Goal: Task Accomplishment & Management: Complete application form

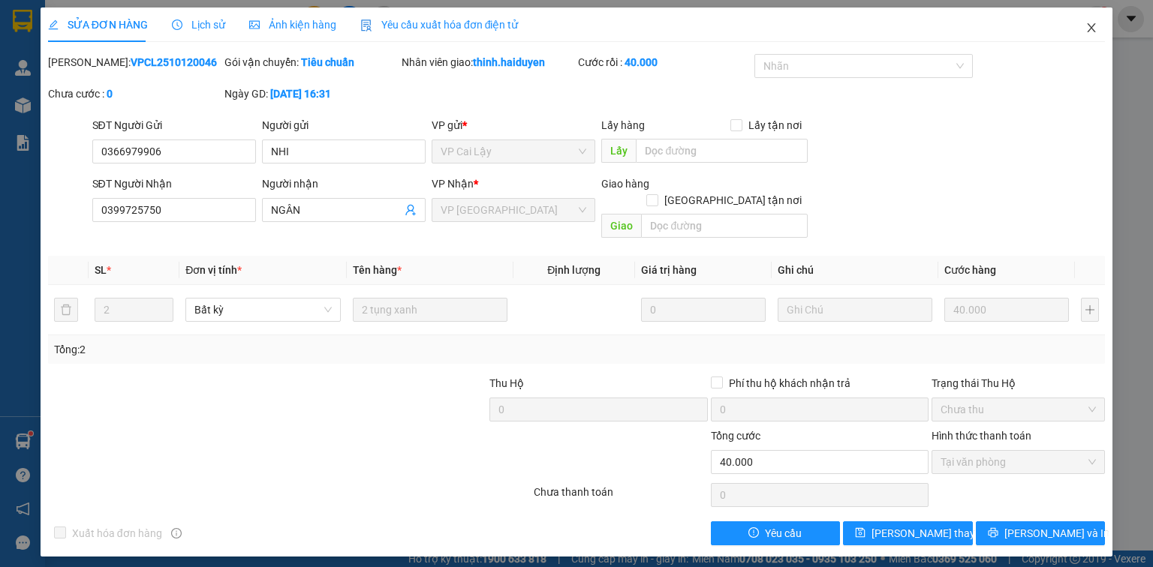
drag, startPoint x: 1090, startPoint y: 27, endPoint x: 963, endPoint y: 18, distance: 127.9
click at [1089, 26] on icon "close" at bounding box center [1091, 28] width 12 height 12
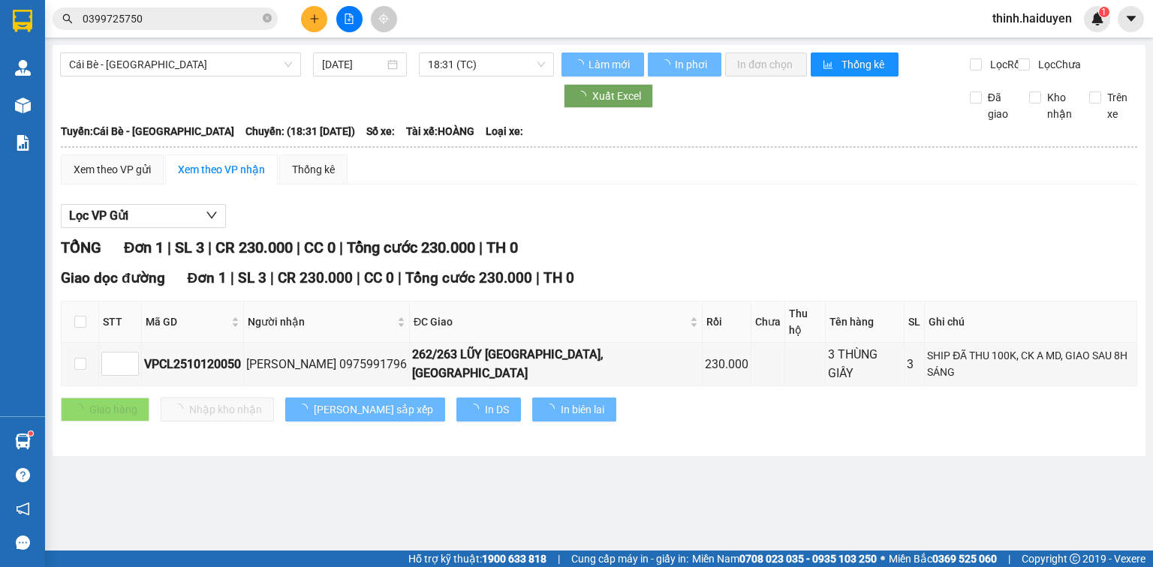
click at [237, 15] on input "0399725750" at bounding box center [171, 19] width 177 height 17
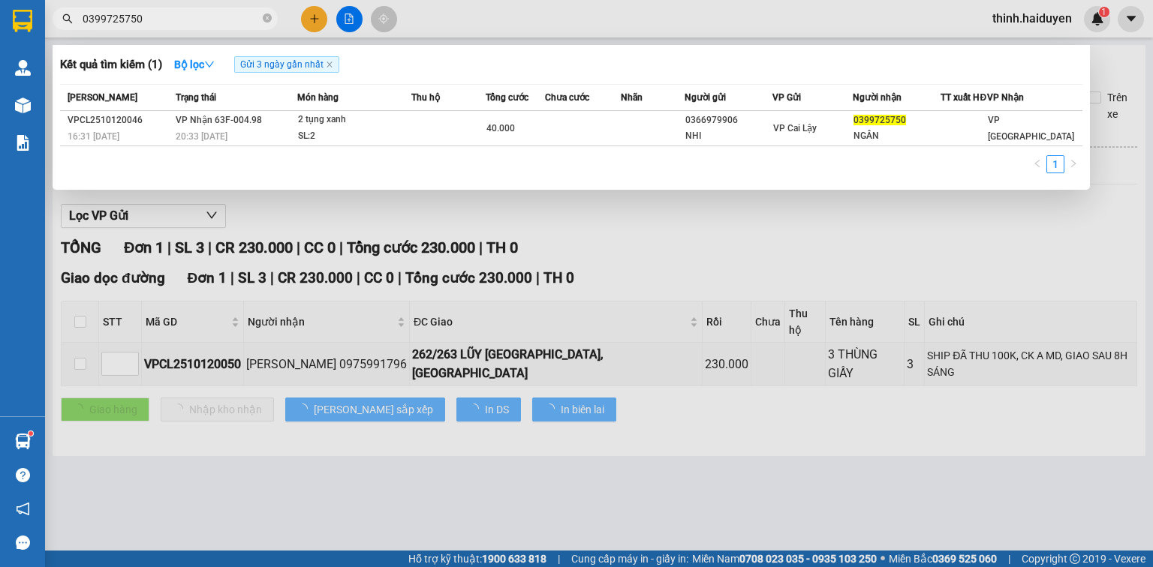
click at [231, 15] on input "0399725750" at bounding box center [171, 19] width 177 height 17
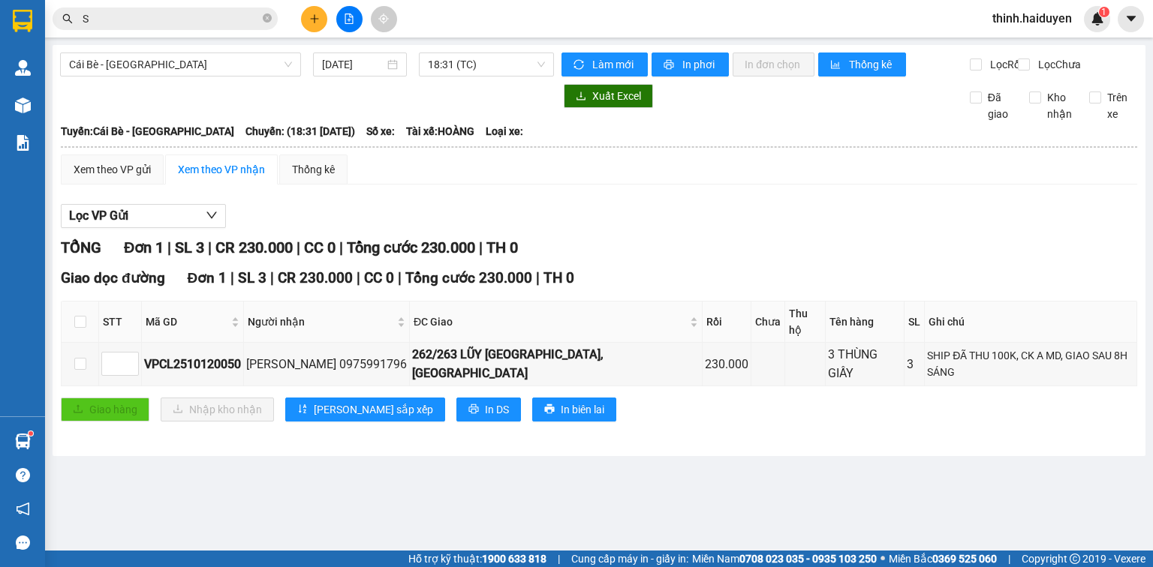
type input "S"
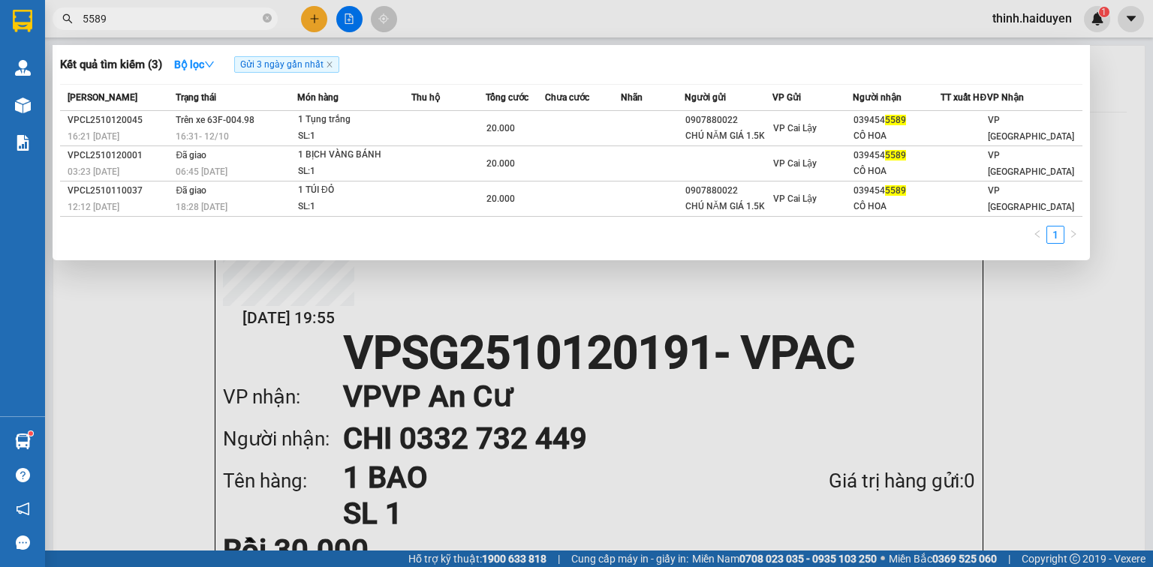
click at [318, 21] on div at bounding box center [576, 283] width 1153 height 567
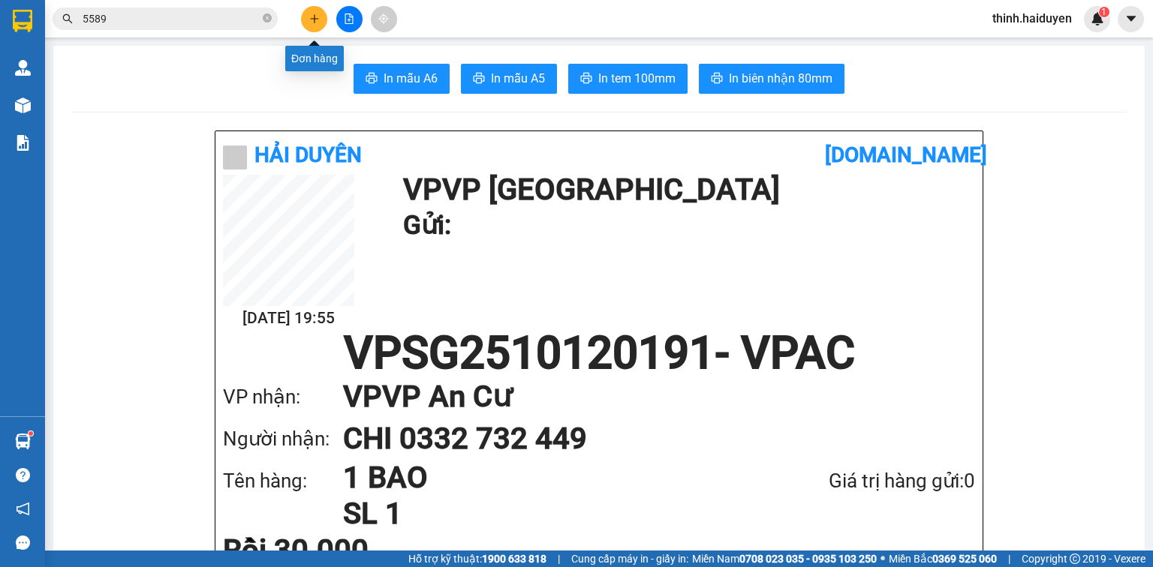
click at [315, 26] on button at bounding box center [314, 19] width 26 height 26
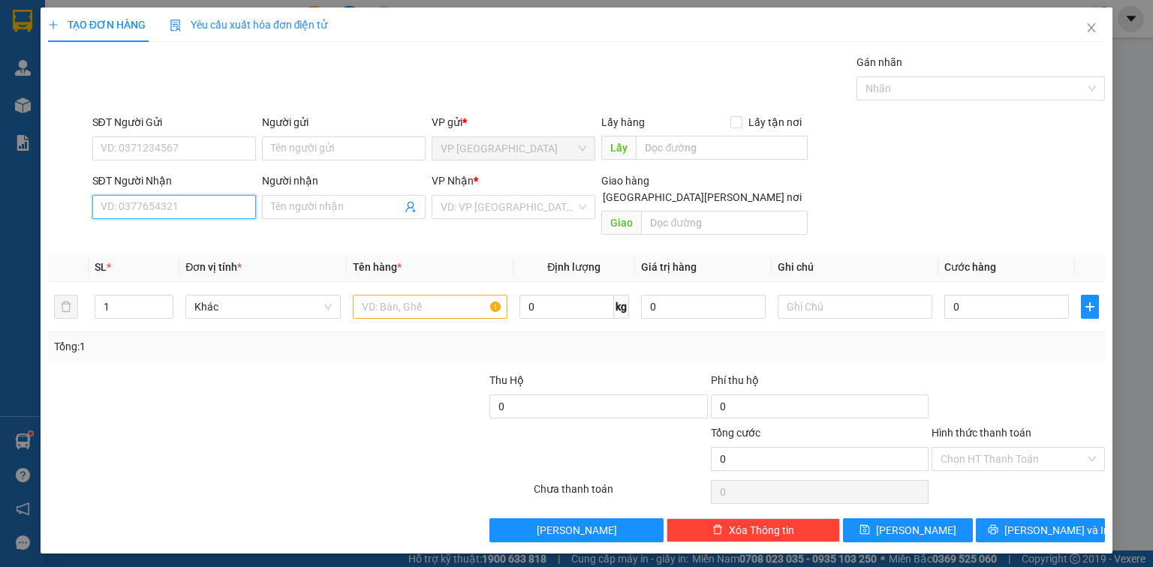
click at [193, 205] on input "SĐT Người Nhận" at bounding box center [174, 207] width 164 height 24
click at [218, 230] on div "0947789091 - LOAN" at bounding box center [174, 236] width 146 height 17
type input "0947789091"
type input "LOAN"
type input "40.000"
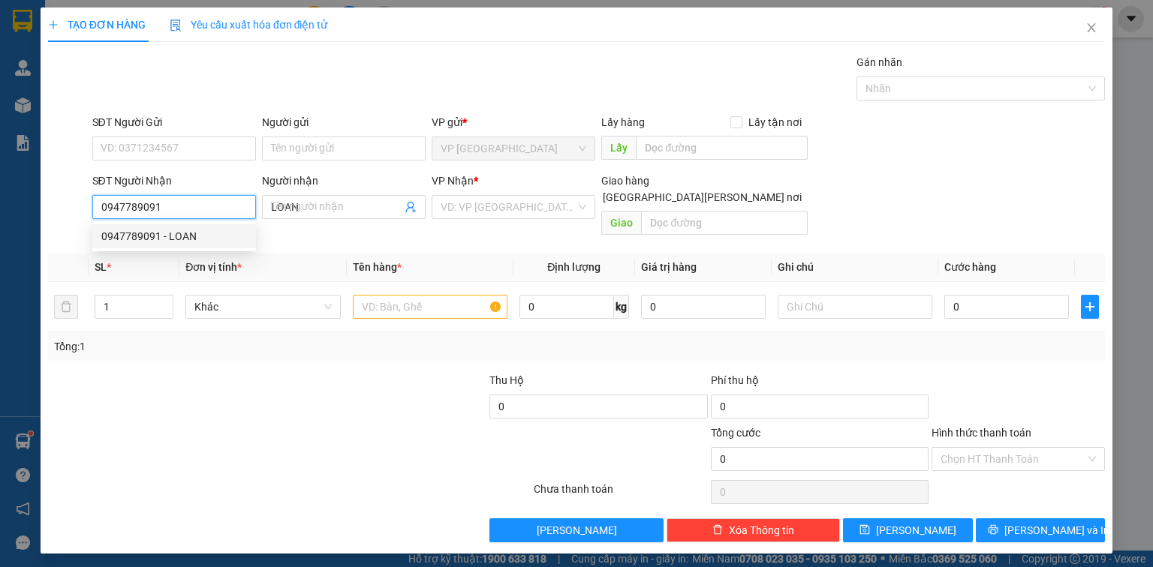
type input "40.000"
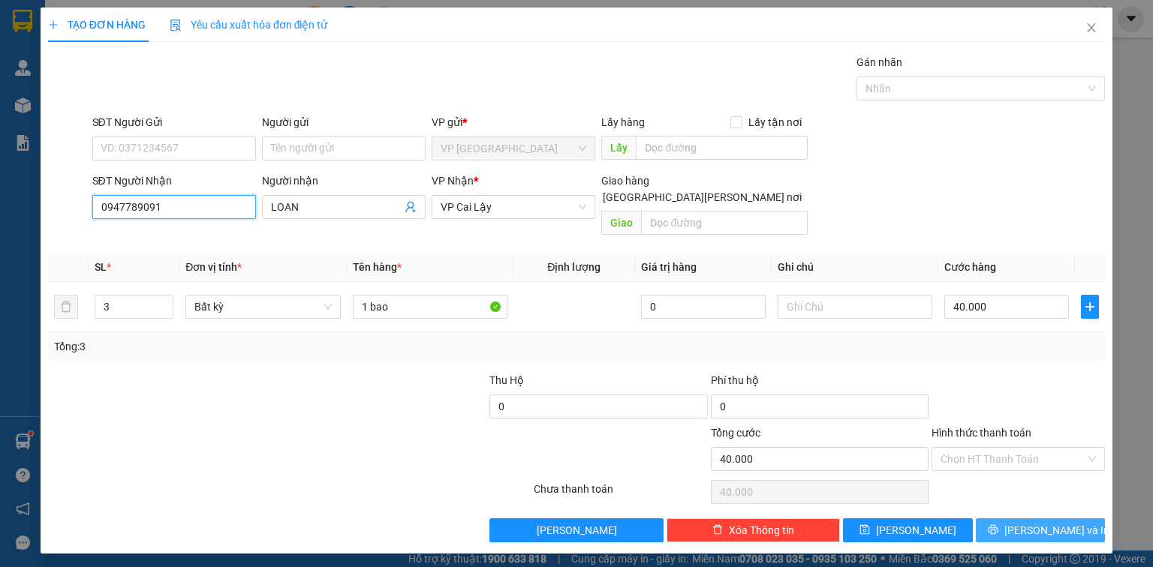
type input "0947789091"
click at [1047, 522] on span "[PERSON_NAME] và In" at bounding box center [1056, 530] width 105 height 17
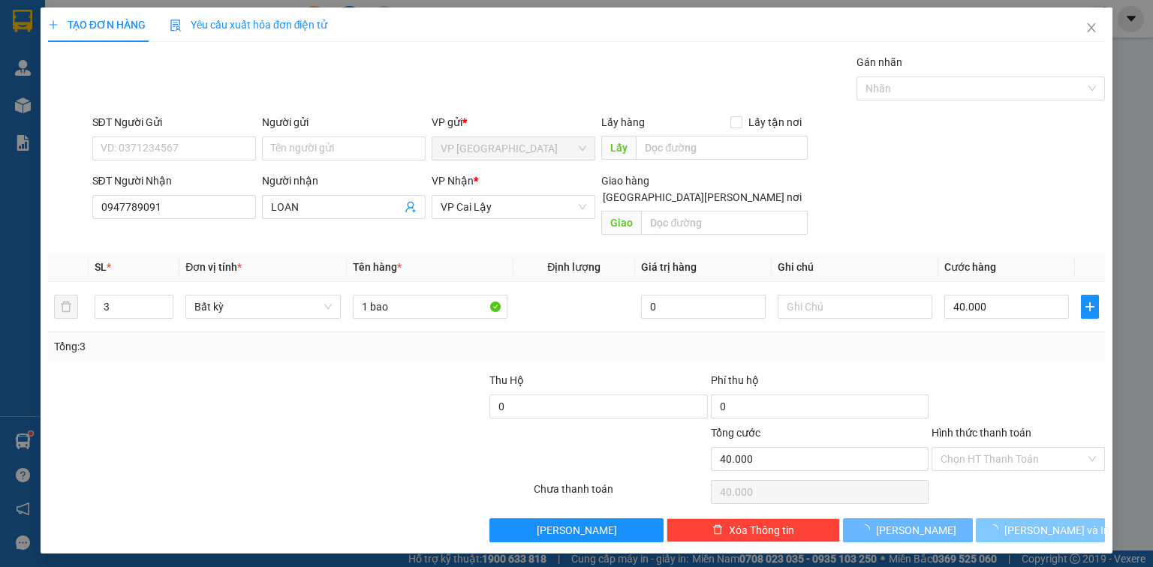
drag, startPoint x: 1047, startPoint y: 510, endPoint x: 1039, endPoint y: 507, distance: 8.8
click at [1047, 522] on span "[PERSON_NAME] và In" at bounding box center [1056, 530] width 105 height 17
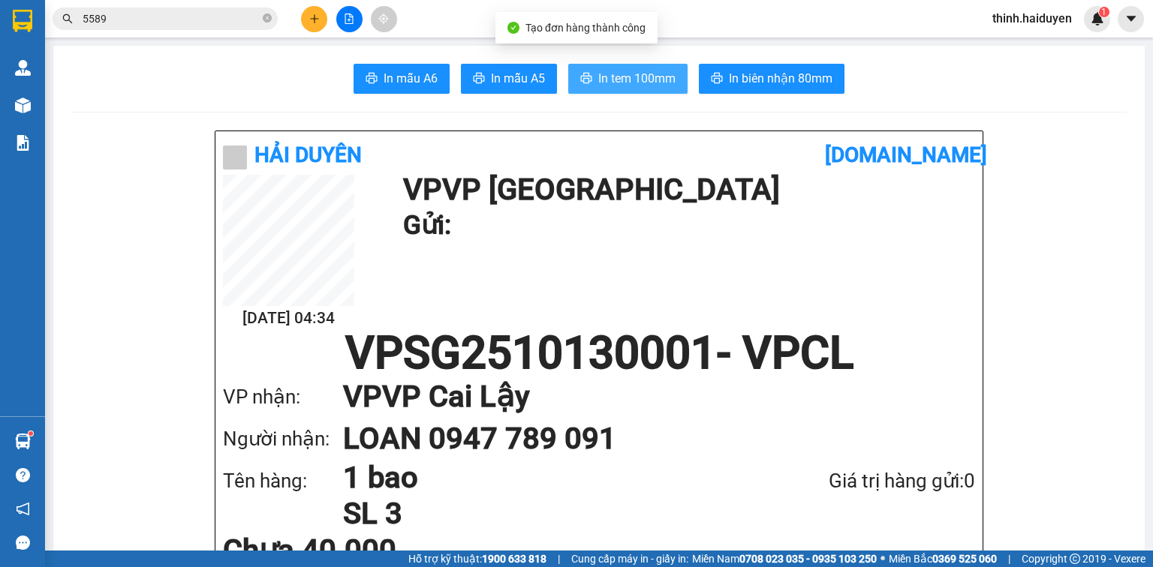
click at [627, 88] on button "In tem 100mm" at bounding box center [627, 79] width 119 height 30
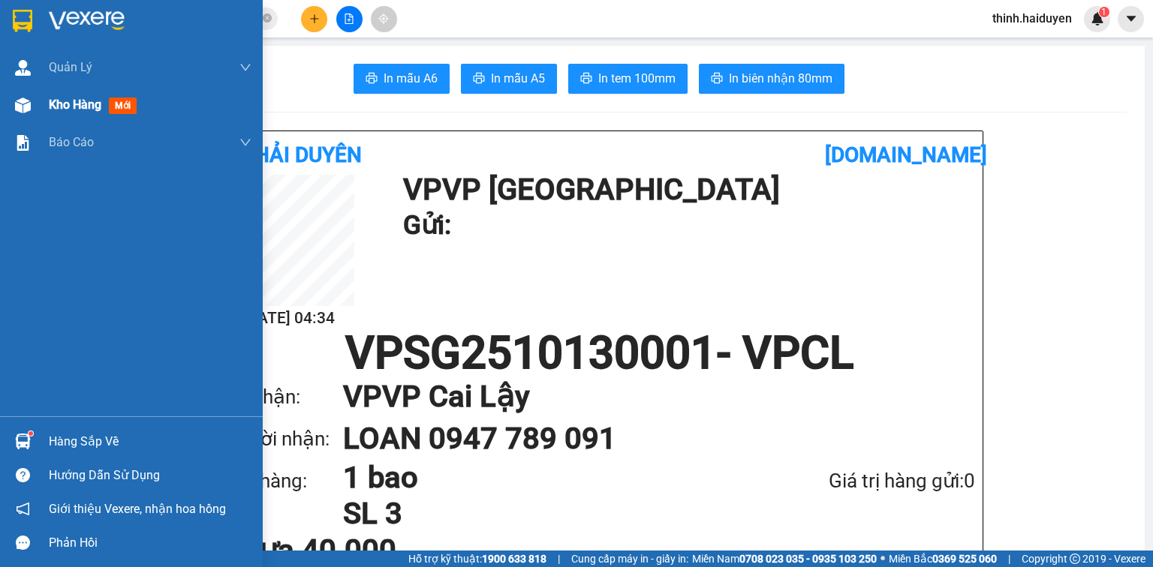
click at [33, 107] on div at bounding box center [23, 105] width 26 height 26
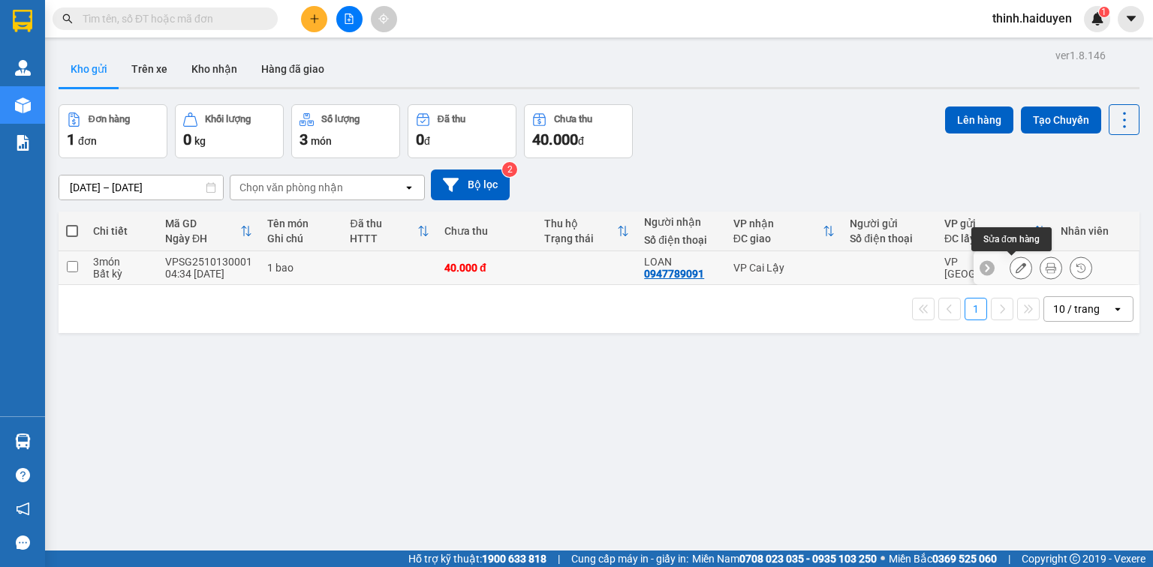
click at [1015, 269] on icon at bounding box center [1020, 268] width 11 height 11
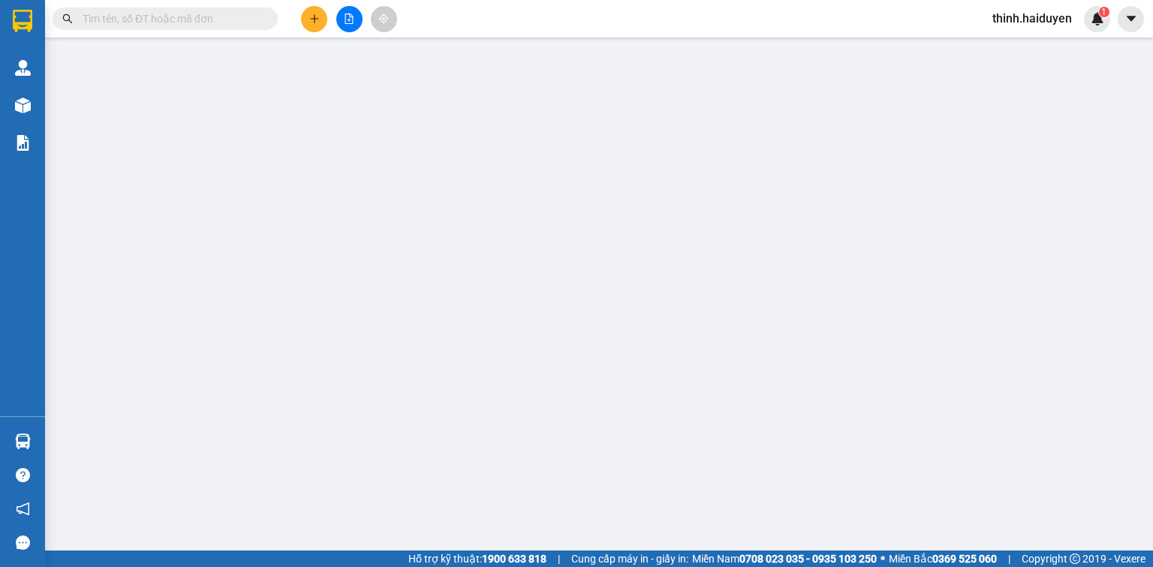
type input "0947789091"
type input "LOAN"
type input "0"
type input "40.000"
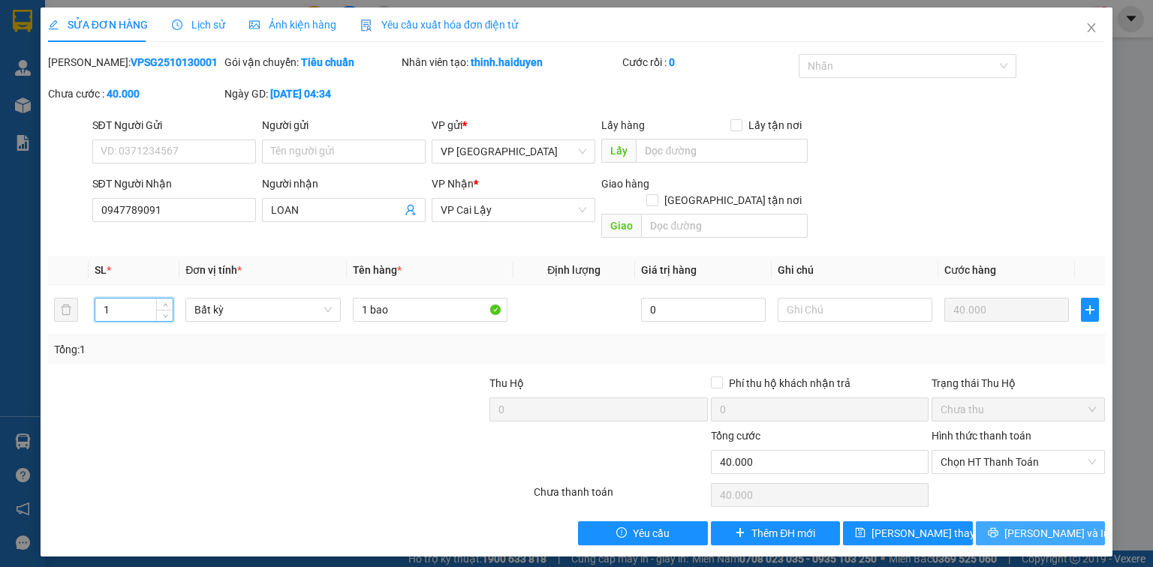
type input "1"
click at [993, 521] on button "[PERSON_NAME] và In" at bounding box center [1040, 533] width 130 height 24
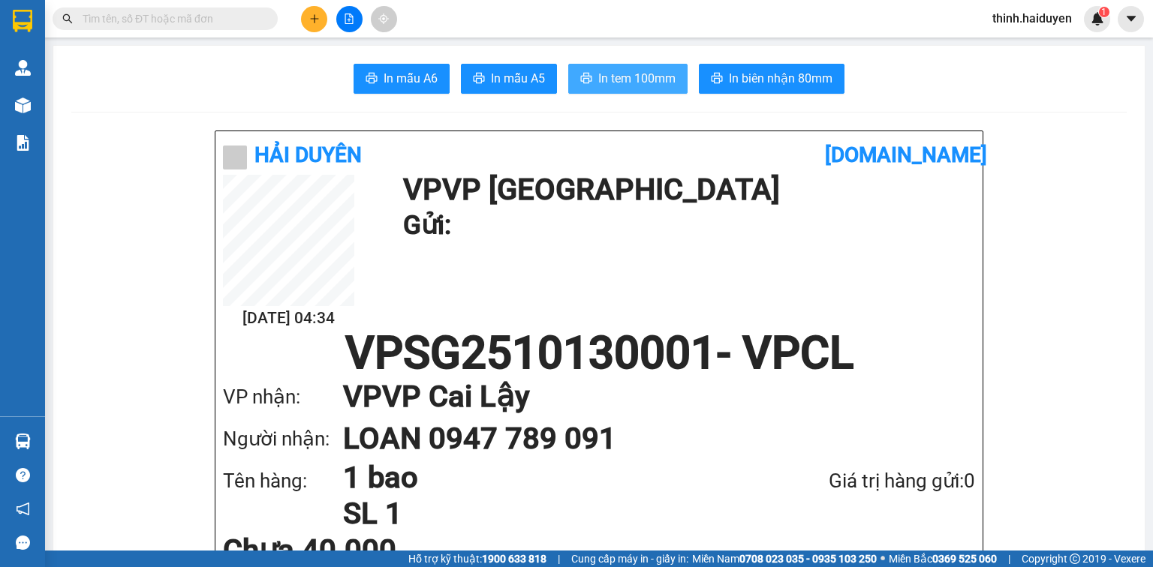
click at [642, 75] on span "In tem 100mm" at bounding box center [636, 78] width 77 height 19
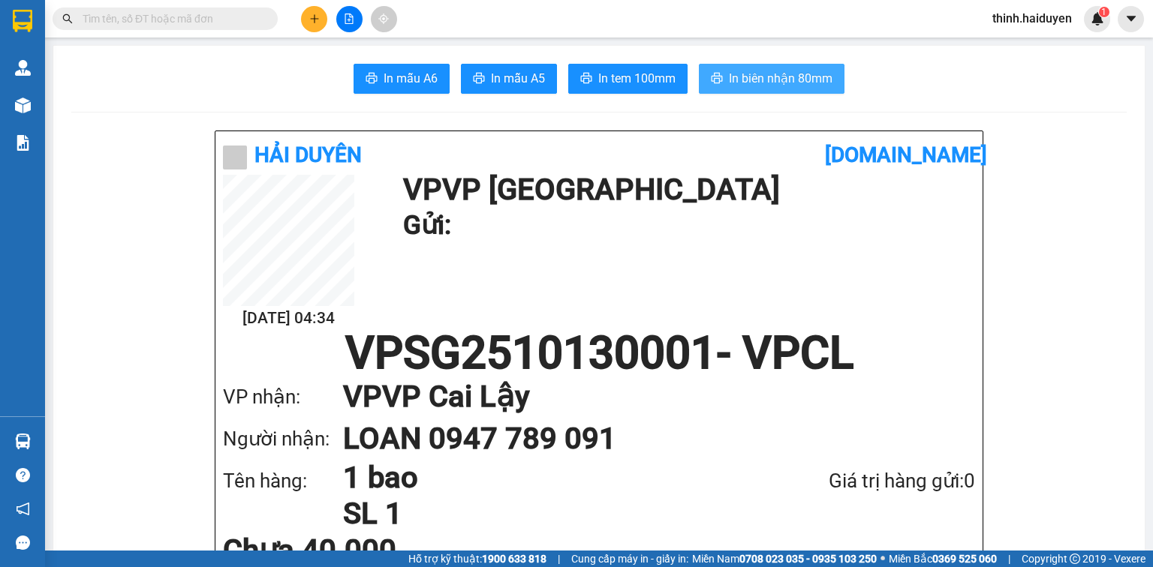
click at [768, 87] on span "In biên nhận 80mm" at bounding box center [781, 78] width 104 height 19
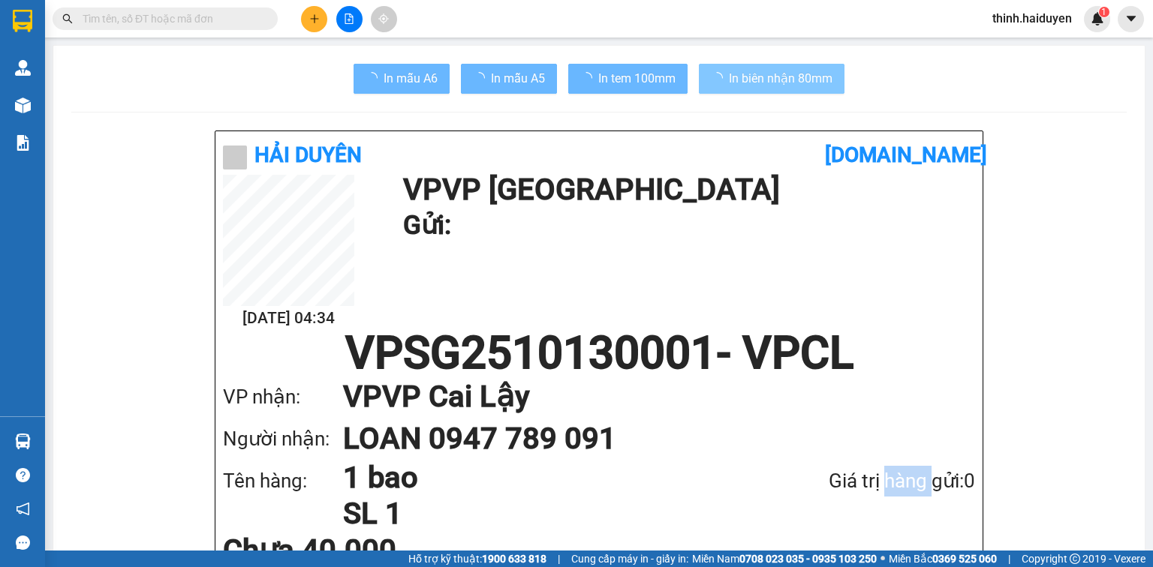
click at [873, 490] on div "Giá trị hàng gửi: 0" at bounding box center [862, 481] width 226 height 31
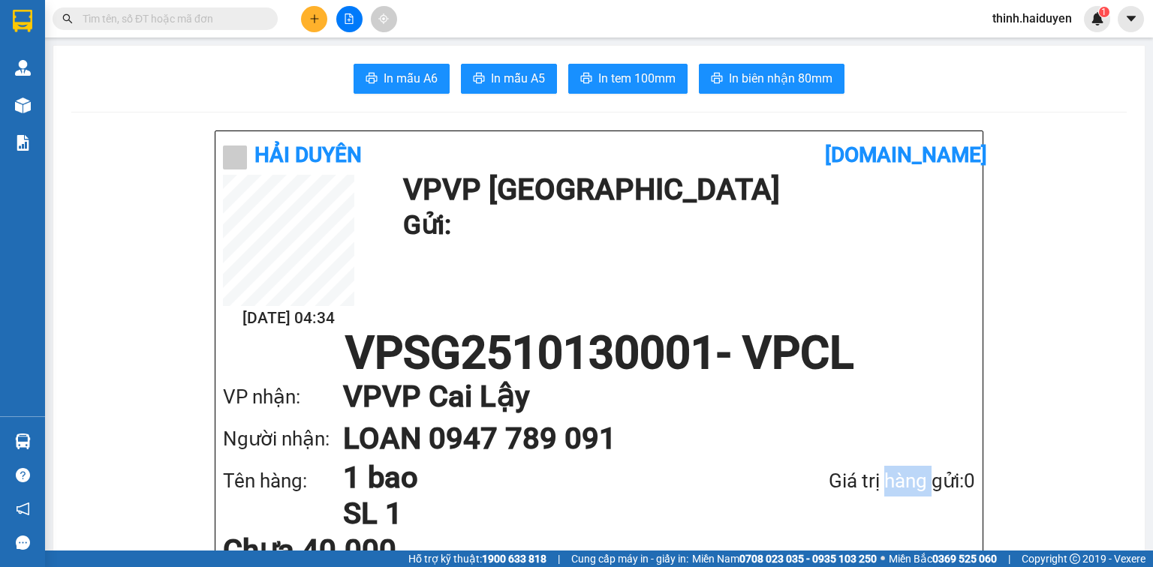
click at [324, 25] on button at bounding box center [314, 19] width 26 height 26
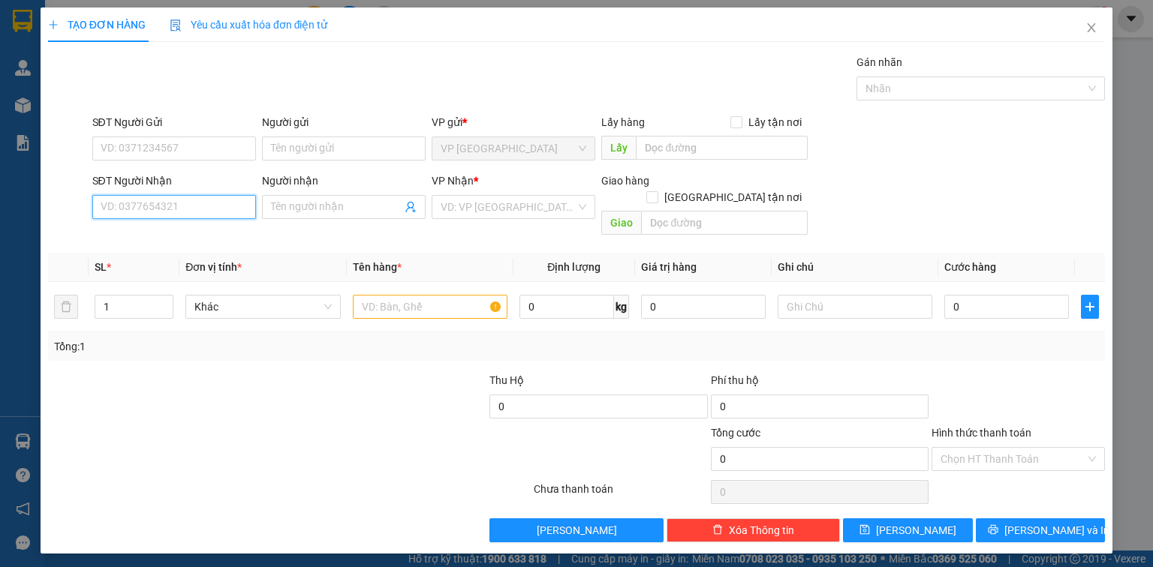
click at [209, 212] on input "SĐT Người Nhận" at bounding box center [174, 207] width 164 height 24
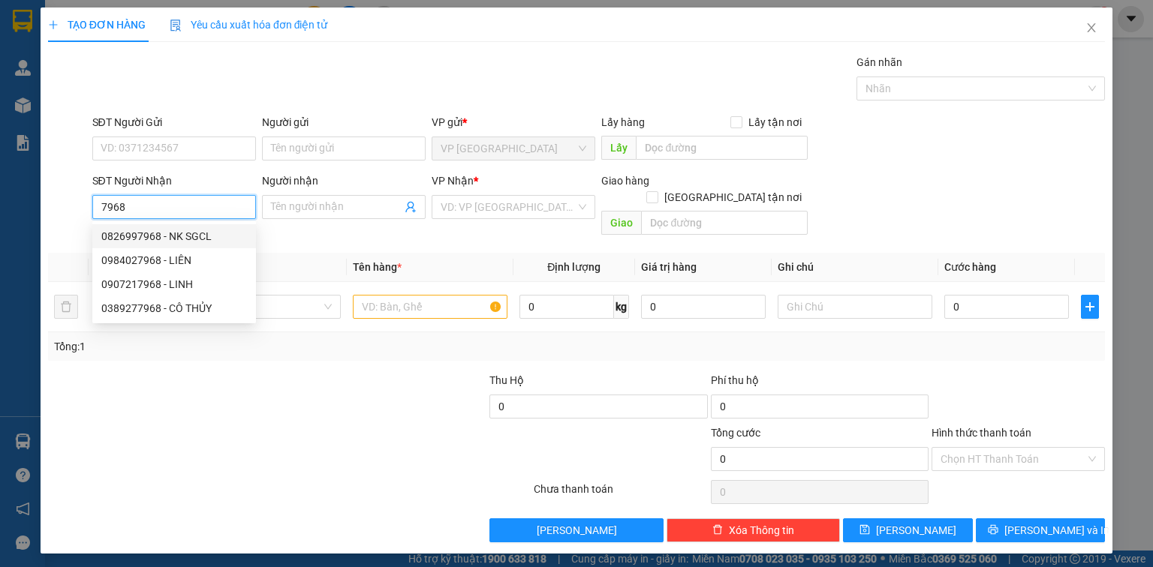
click at [211, 238] on div "0826997968 - NK SGCL" at bounding box center [174, 236] width 146 height 17
type input "0826997968"
type input "NK SGCL"
type input "20.000"
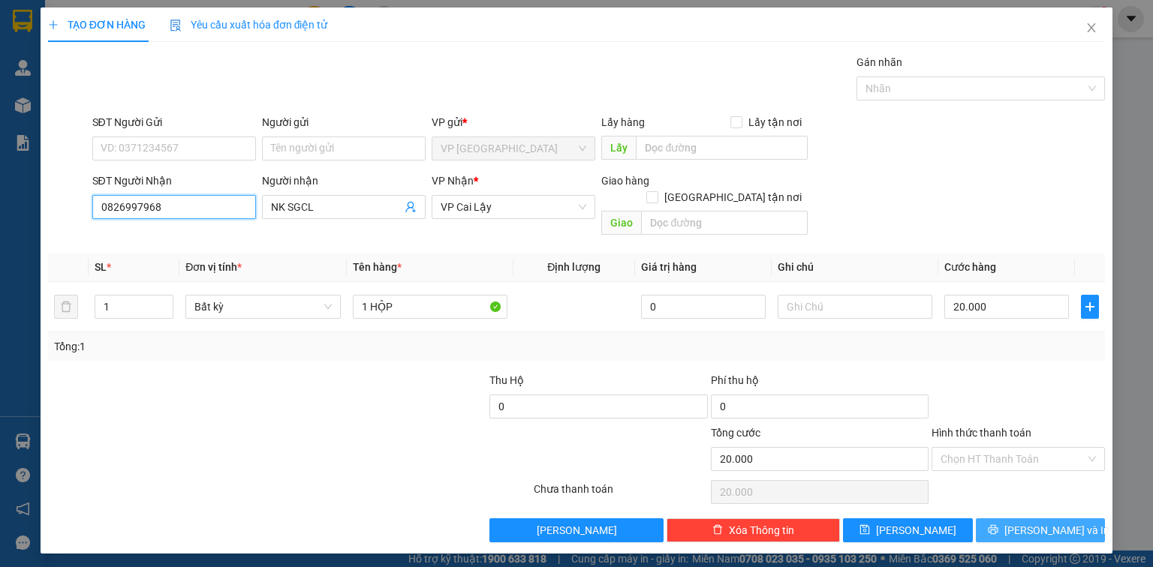
type input "0826997968"
click at [1025, 518] on button "[PERSON_NAME] và In" at bounding box center [1040, 530] width 130 height 24
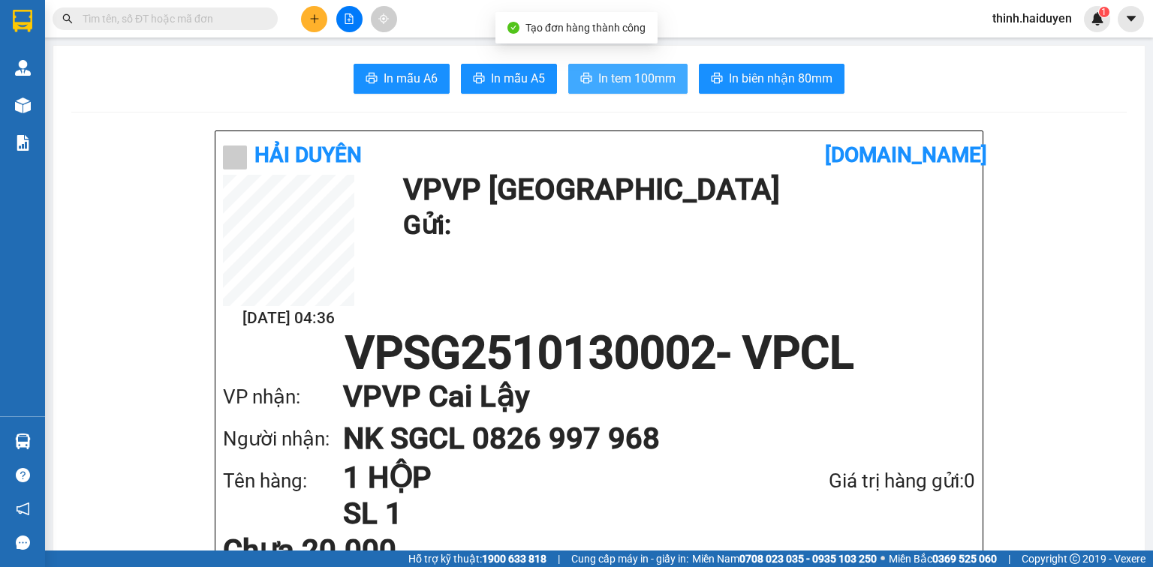
drag, startPoint x: 597, startPoint y: 80, endPoint x: 587, endPoint y: 86, distance: 11.7
click at [598, 81] on span "In tem 100mm" at bounding box center [636, 78] width 77 height 19
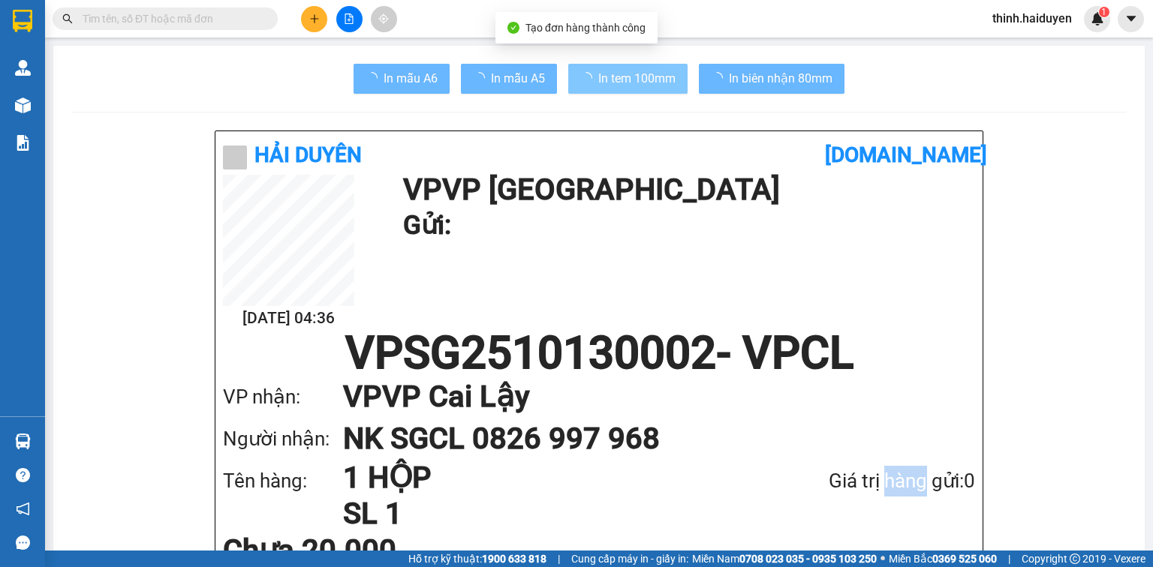
drag, startPoint x: 528, startPoint y: 45, endPoint x: 875, endPoint y: 479, distance: 555.8
click at [875, 479] on div "Giá trị hàng gửi: 0" at bounding box center [862, 481] width 226 height 31
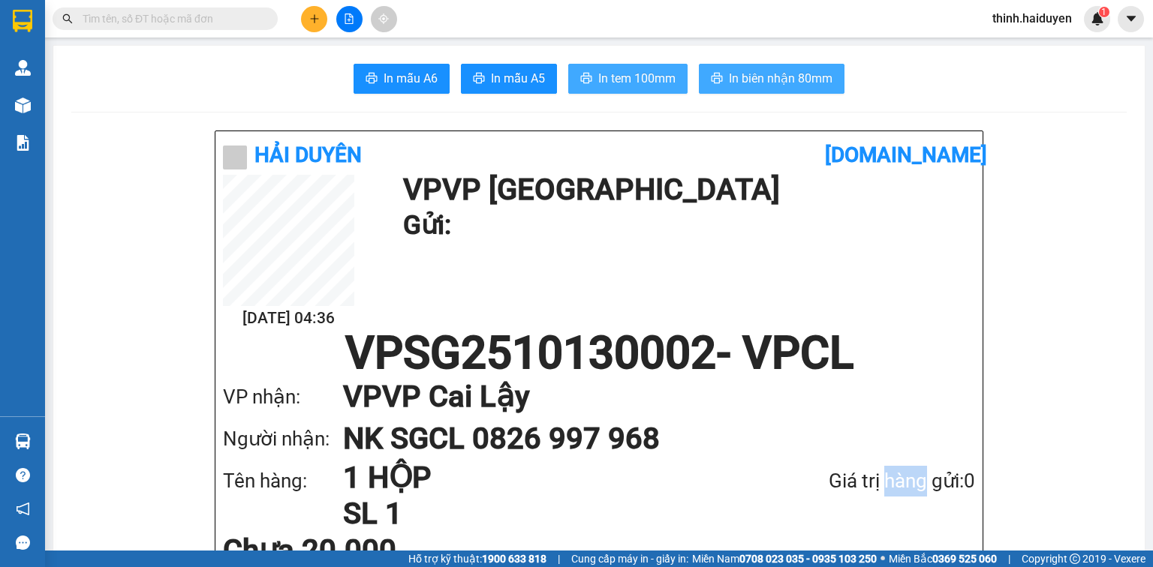
click at [769, 75] on span "In biên nhận 80mm" at bounding box center [781, 78] width 104 height 19
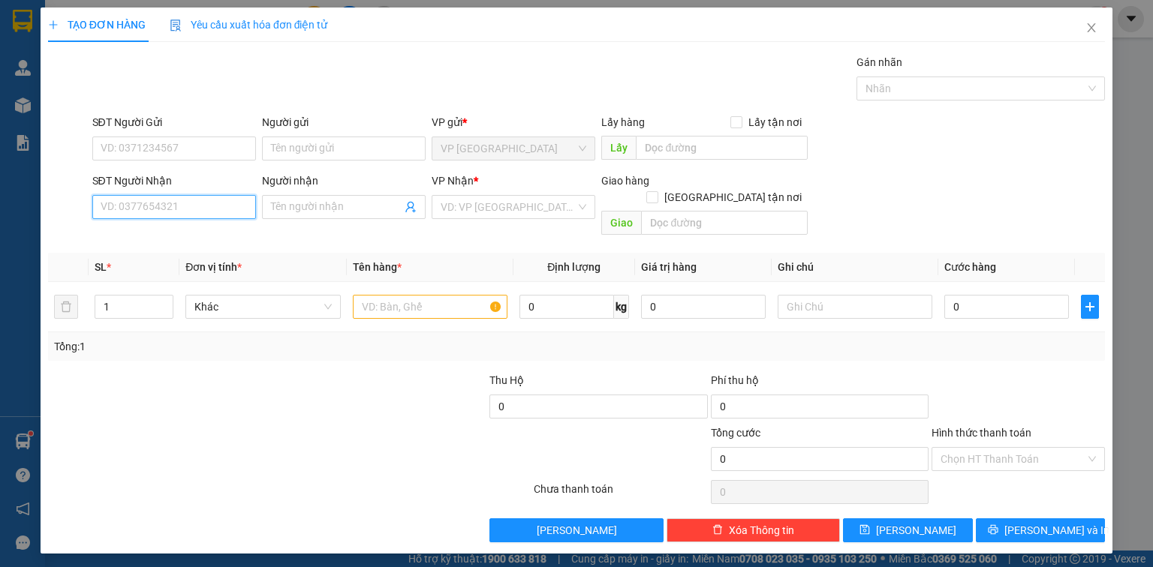
click at [243, 201] on input "SĐT Người Nhận" at bounding box center [174, 207] width 164 height 24
click at [206, 240] on div "0961460639 - NHUNG" at bounding box center [174, 236] width 146 height 17
type input "0961460639"
type input "NHUNG"
type input "50.000"
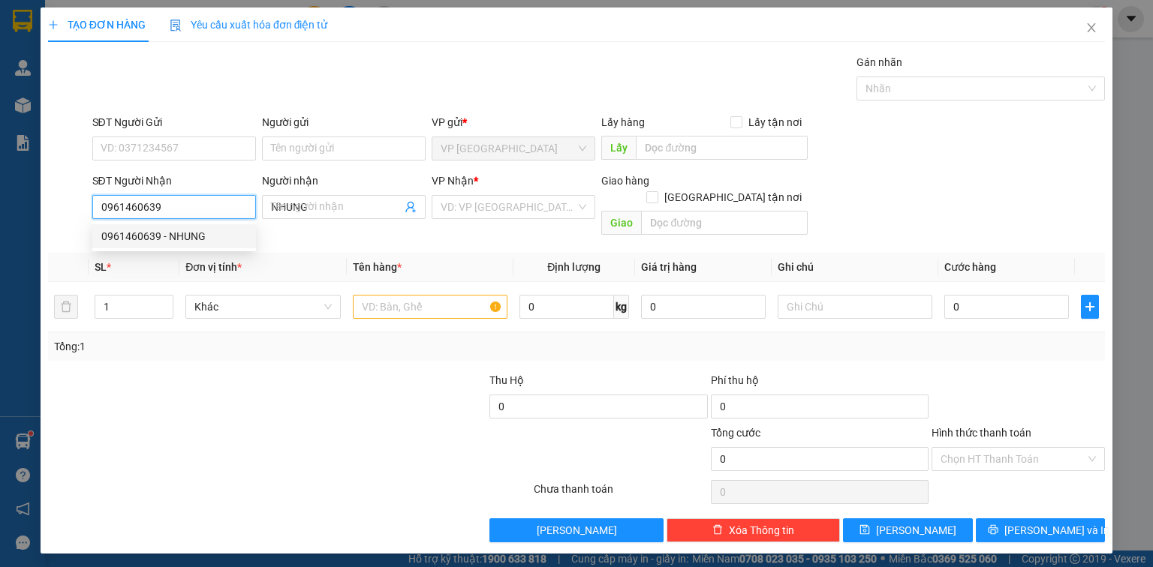
type input "50.000"
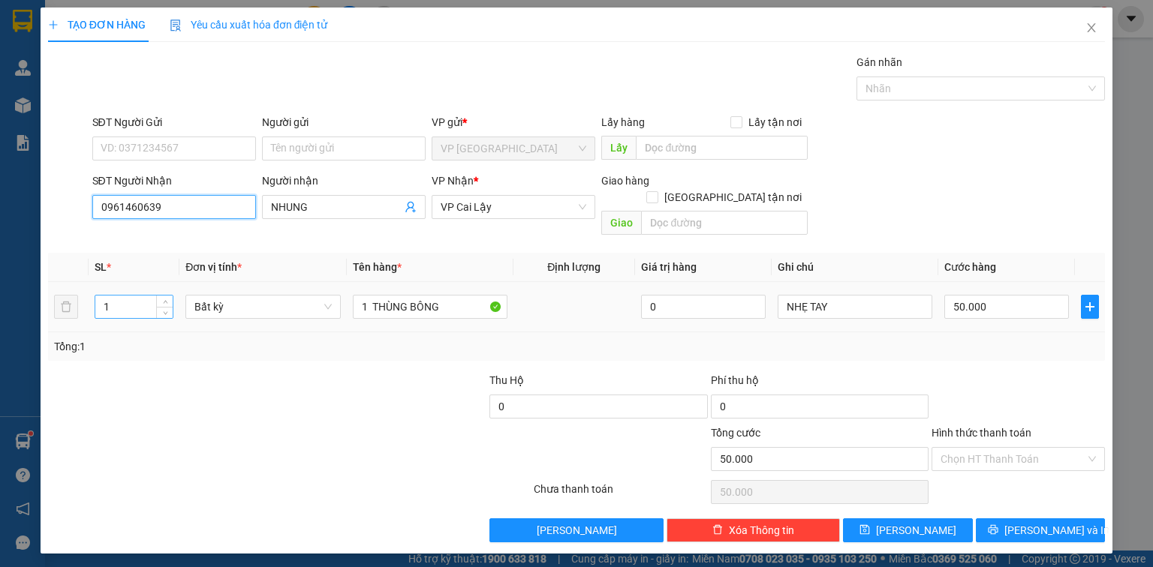
type input "0961460639"
drag, startPoint x: 121, startPoint y: 291, endPoint x: 63, endPoint y: 312, distance: 61.5
click at [68, 311] on tr "1 Bất kỳ 1 THÙNG BÔNG 0 NHẸ TAY 50.000" at bounding box center [576, 307] width 1056 height 50
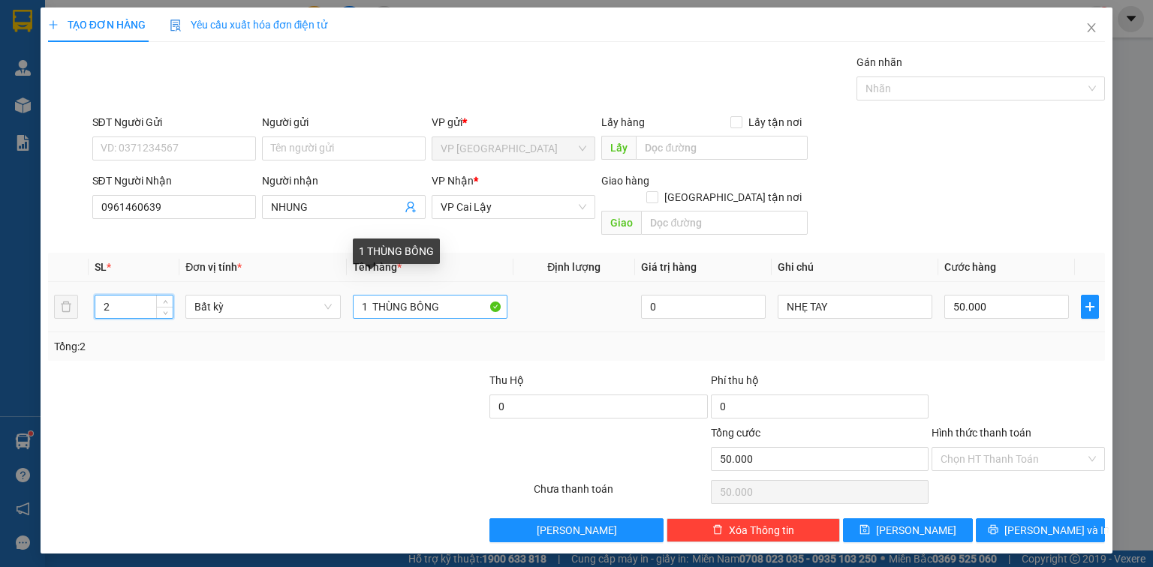
type input "2"
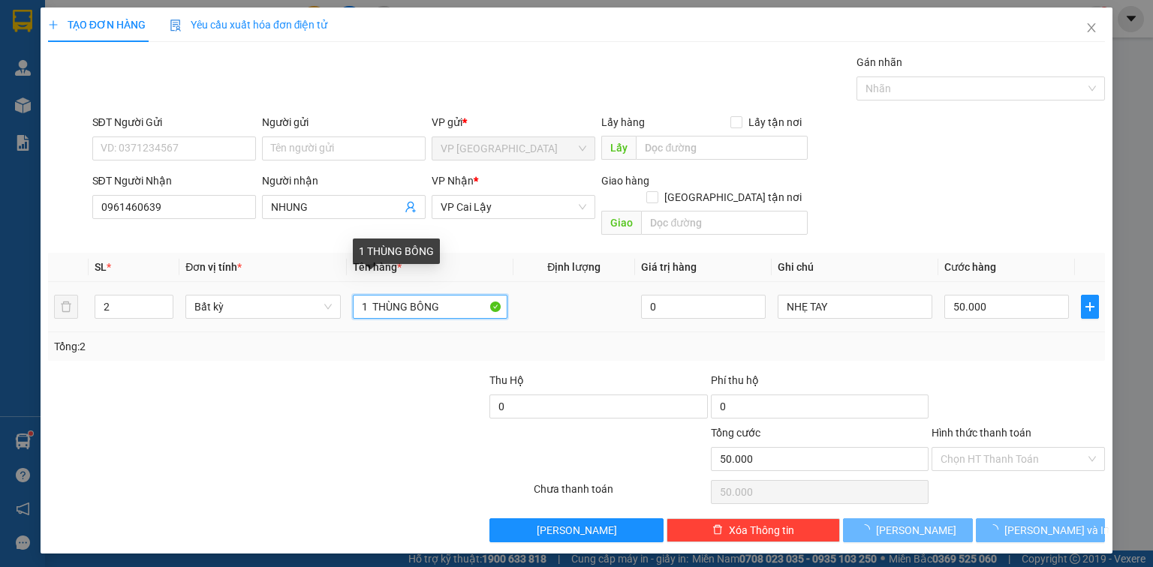
drag, startPoint x: 364, startPoint y: 292, endPoint x: 339, endPoint y: 305, distance: 28.2
click at [342, 305] on tr "2 Bất kỳ 1 THÙNG BÔNG 0 NHẸ TAY 50.000" at bounding box center [576, 307] width 1056 height 50
type input "0"
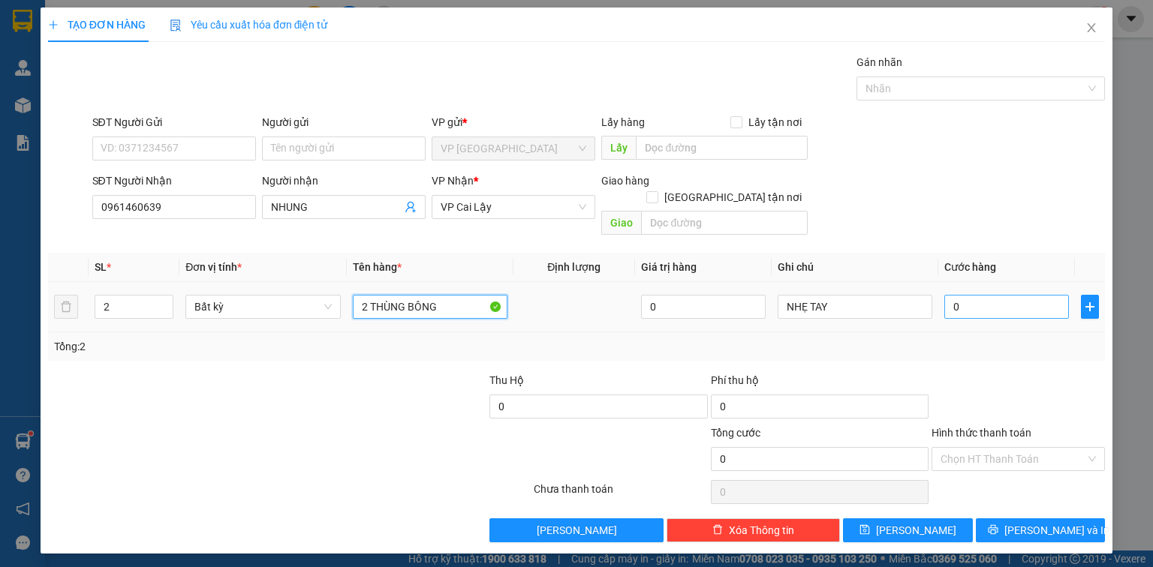
type input "2 THÙNG BÔNG"
click at [973, 295] on input "0" at bounding box center [1006, 307] width 125 height 24
type input "1"
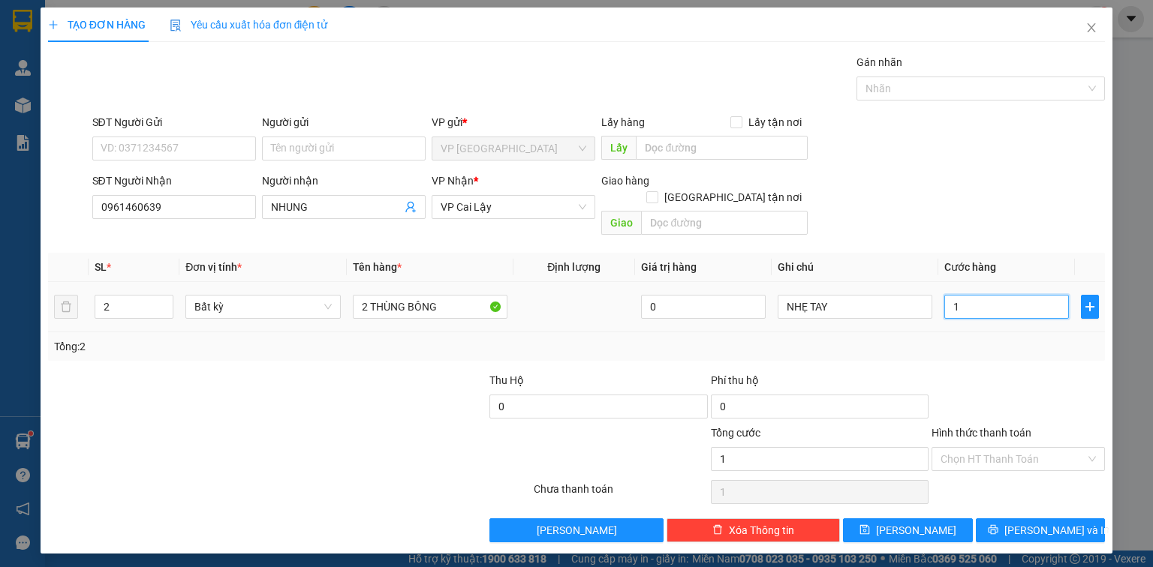
type input "10"
type input "100"
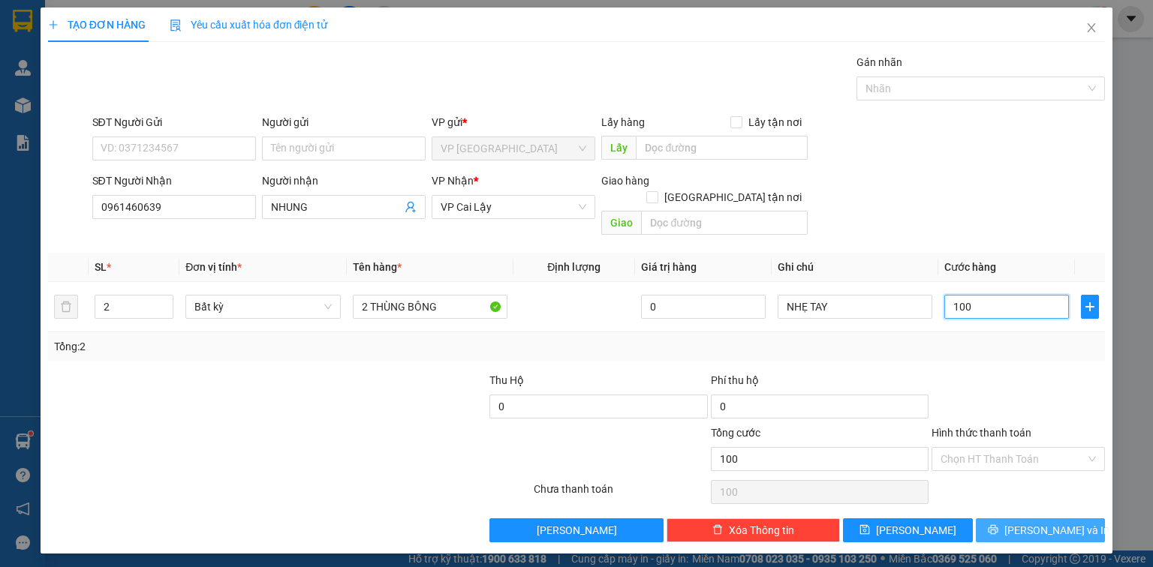
type input "100"
type input "100.000"
click at [1026, 518] on button "[PERSON_NAME] và In" at bounding box center [1040, 530] width 130 height 24
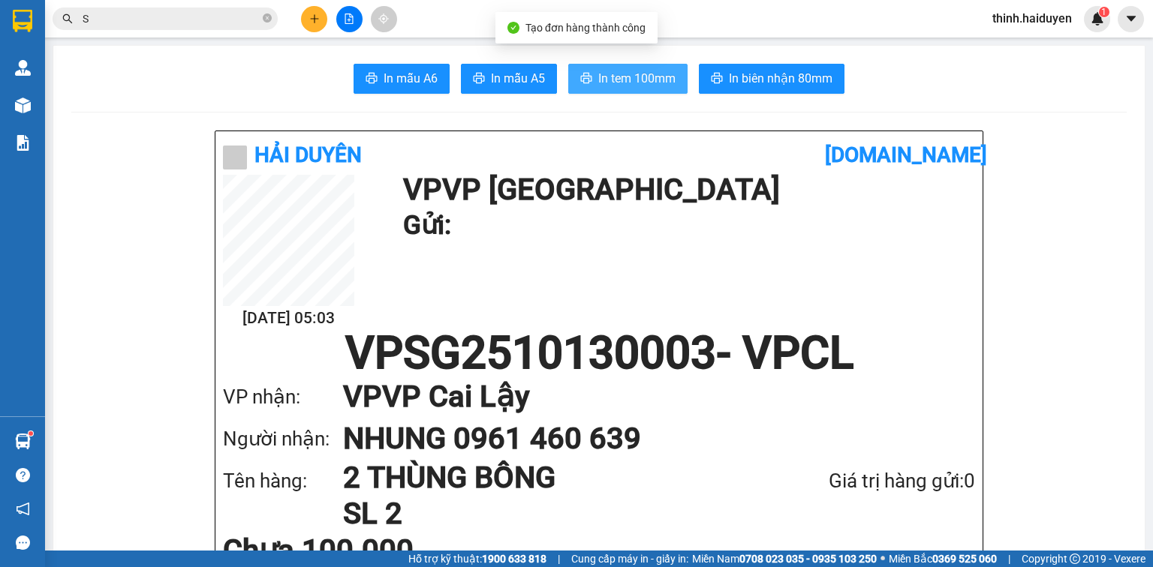
click at [616, 70] on button "In tem 100mm" at bounding box center [627, 79] width 119 height 30
